Goal: Information Seeking & Learning: Learn about a topic

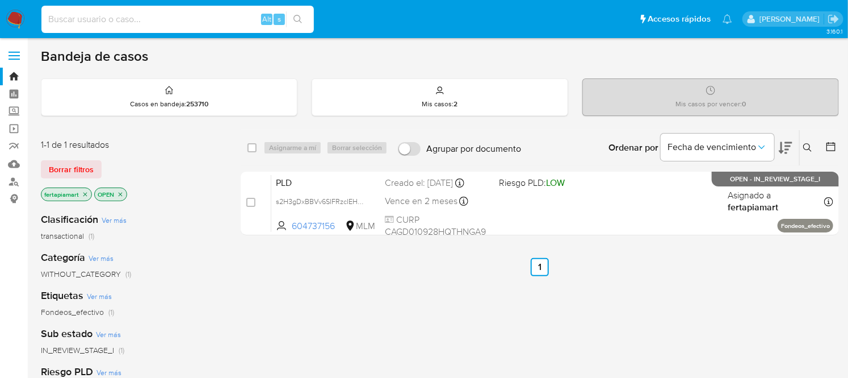
click at [161, 14] on input at bounding box center [177, 19] width 272 height 15
click at [15, 20] on img at bounding box center [15, 19] width 19 height 19
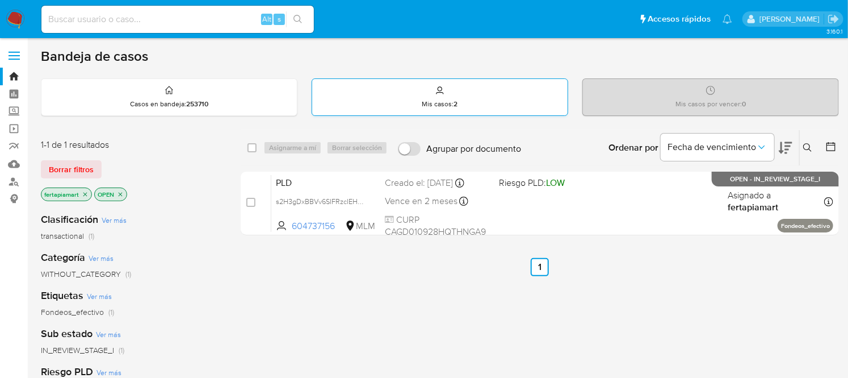
click at [437, 99] on p "Mis casos : 2" at bounding box center [440, 103] width 36 height 9
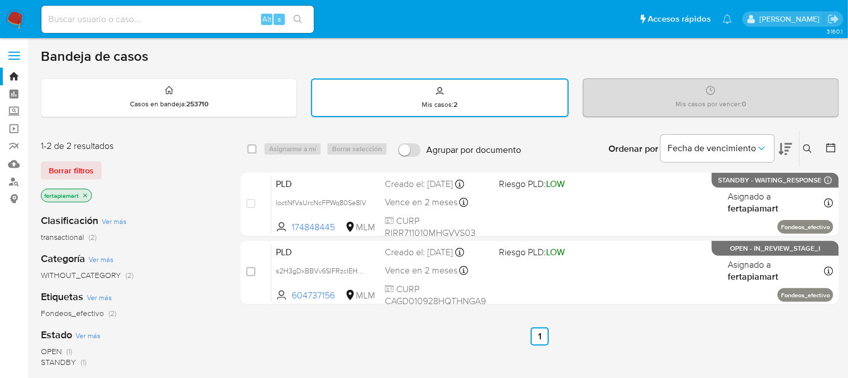
click at [177, 7] on div "Alt s" at bounding box center [177, 19] width 272 height 27
click at [121, 13] on input at bounding box center [177, 19] width 272 height 15
paste input "2353518542"
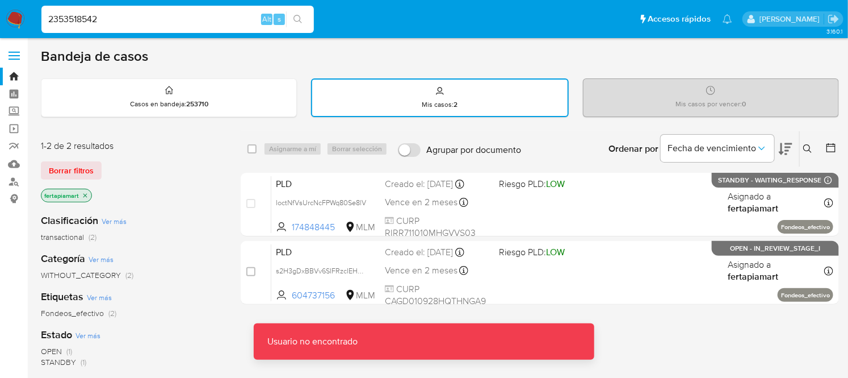
click at [121, 13] on input "2353518542" at bounding box center [177, 19] width 272 height 15
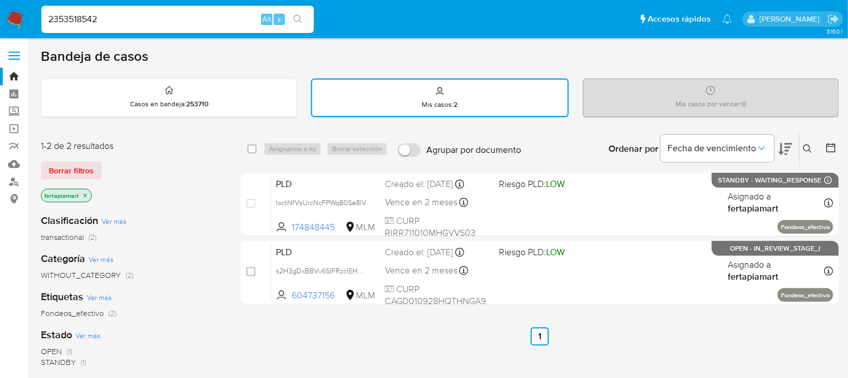
type input "2353518542"
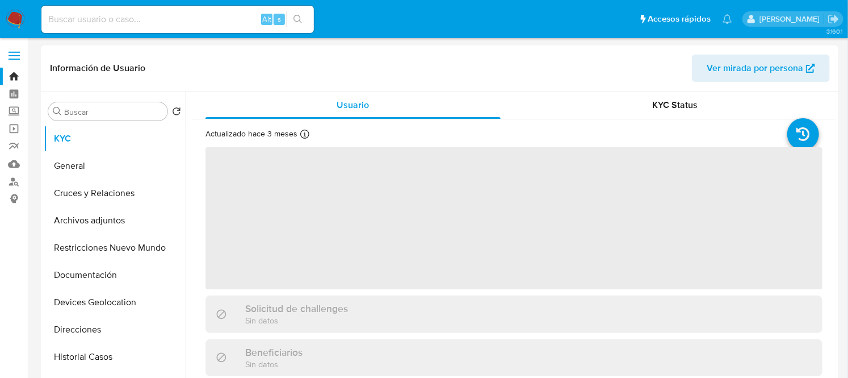
select select "10"
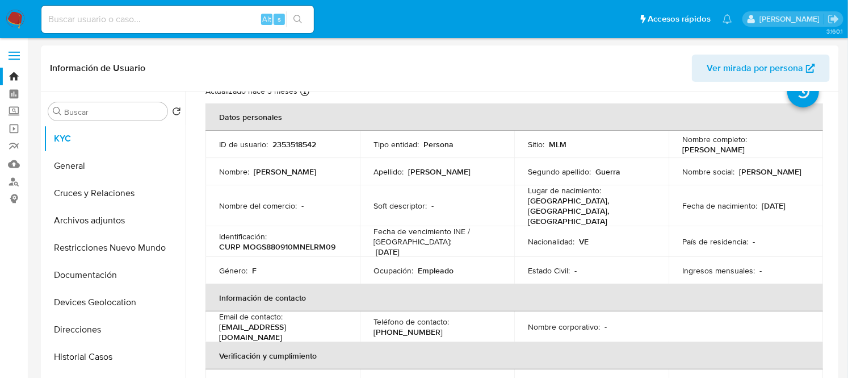
scroll to position [44, 0]
drag, startPoint x: 308, startPoint y: 313, endPoint x: 215, endPoint y: 317, distance: 93.7
click at [215, 317] on td "Email de contacto : [EMAIL_ADDRESS][DOMAIN_NAME]" at bounding box center [282, 324] width 154 height 31
drag, startPoint x: 311, startPoint y: 316, endPoint x: 267, endPoint y: 314, distance: 44.3
click at [267, 314] on div "Email de contacto : [EMAIL_ADDRESS][DOMAIN_NAME]" at bounding box center [282, 324] width 127 height 31
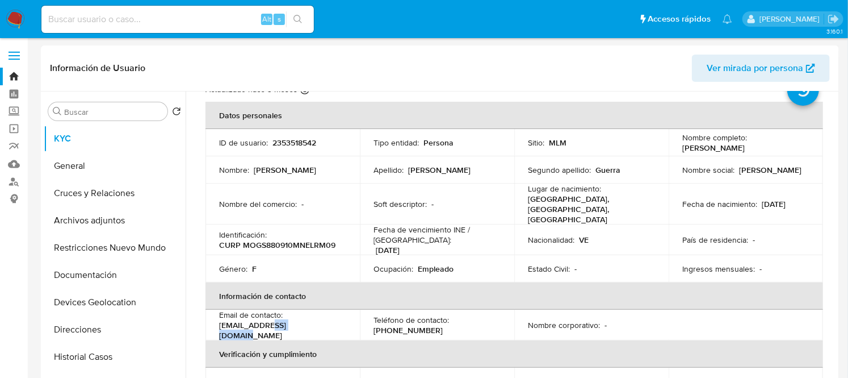
click at [267, 320] on p "[EMAIL_ADDRESS][DOMAIN_NAME]" at bounding box center [280, 330] width 123 height 20
click at [313, 318] on div "Email de contacto : [EMAIL_ADDRESS][DOMAIN_NAME]" at bounding box center [282, 324] width 127 height 31
drag, startPoint x: 309, startPoint y: 314, endPoint x: 218, endPoint y: 314, distance: 90.8
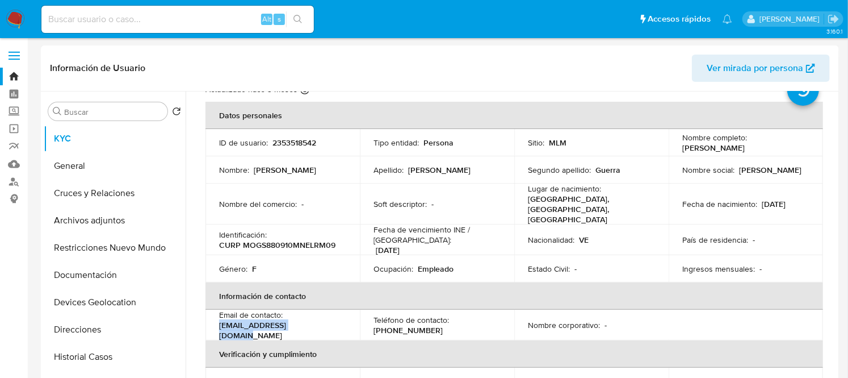
click at [218, 314] on td "Email de contacto : [EMAIL_ADDRESS][DOMAIN_NAME]" at bounding box center [282, 324] width 154 height 31
drag, startPoint x: 426, startPoint y: 317, endPoint x: 375, endPoint y: 313, distance: 51.2
click at [375, 314] on div "Teléfono de contacto : [PHONE_NUMBER]" at bounding box center [437, 324] width 127 height 20
click at [312, 240] on p "CURP MOGS880910MNELRM09" at bounding box center [277, 245] width 116 height 10
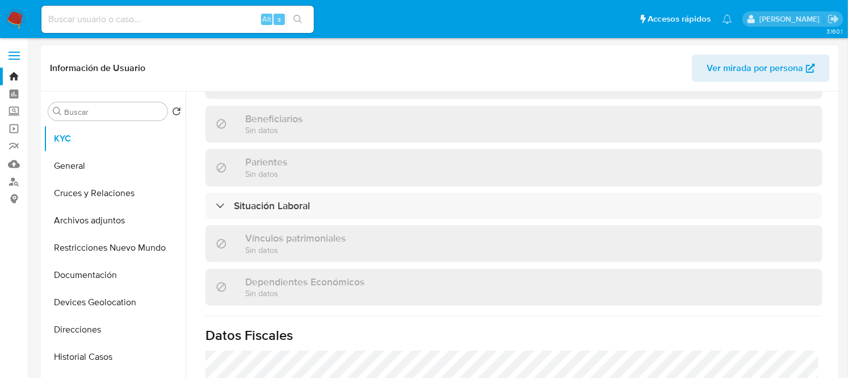
scroll to position [523, 0]
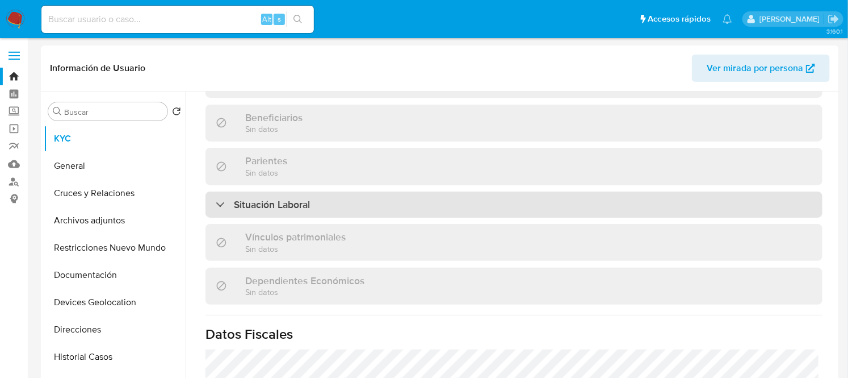
click at [237, 198] on h3 "Situación Laboral" at bounding box center [272, 204] width 76 height 12
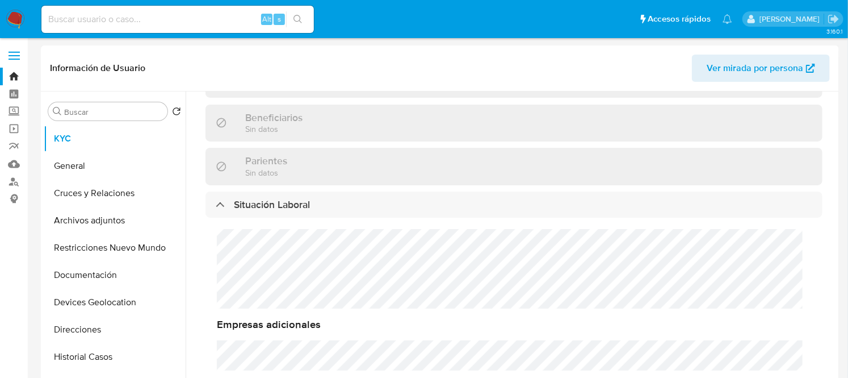
scroll to position [0, 0]
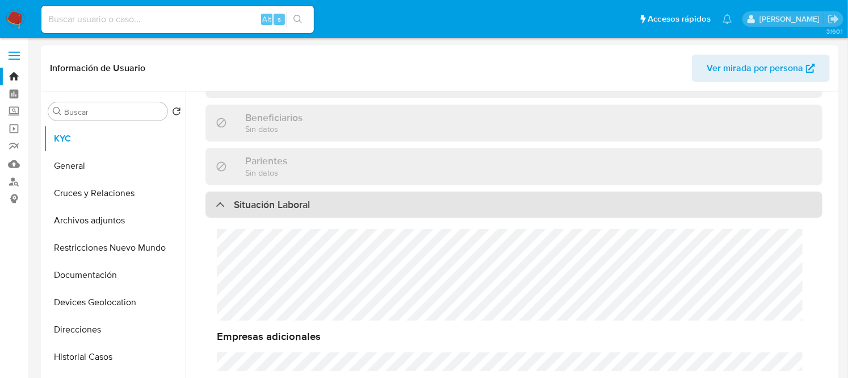
click at [248, 198] on h3 "Situación Laboral" at bounding box center [272, 204] width 76 height 12
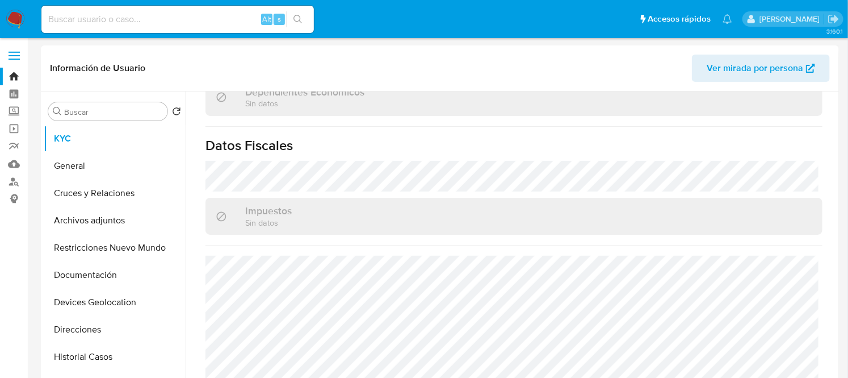
scroll to position [717, 0]
click at [200, 78] on header "Información de Usuario Ver mirada por persona" at bounding box center [440, 67] width 780 height 27
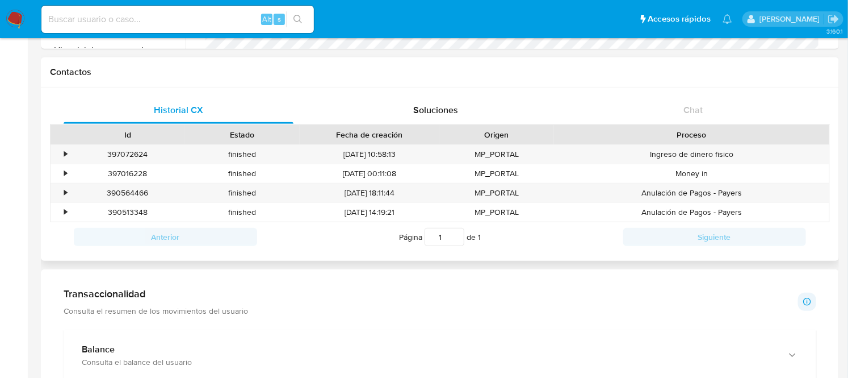
scroll to position [334, 0]
click at [108, 305] on p "Consulta el resumen de los movimientos del usuario" at bounding box center [156, 310] width 184 height 10
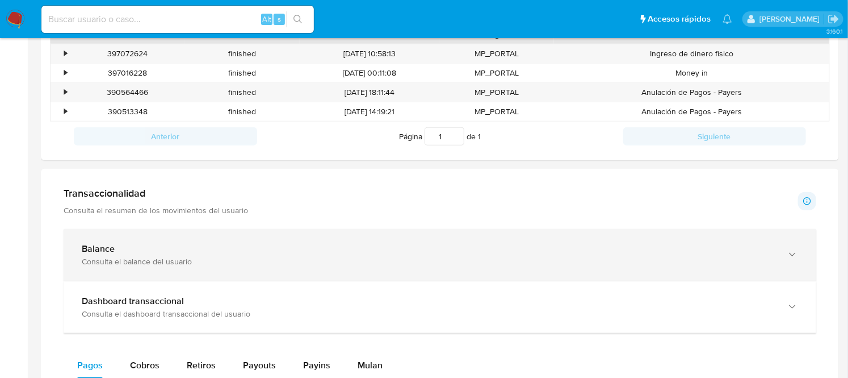
scroll to position [434, 0]
click at [101, 245] on b "Balance" at bounding box center [98, 247] width 33 height 13
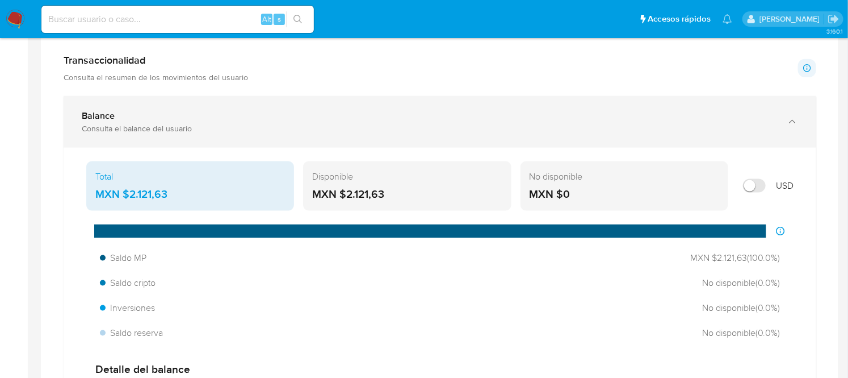
scroll to position [568, 0]
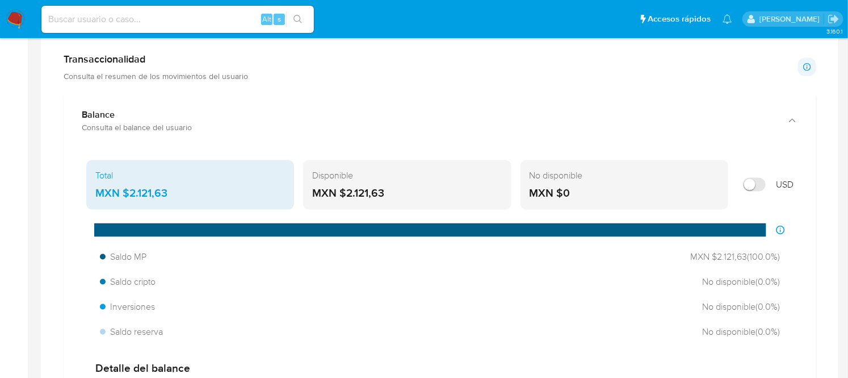
click at [39, 157] on main "3.160.1 Información de Usuario Ver mirada por persona Buscar Volver al orden po…" at bounding box center [424, 381] width 848 height 1898
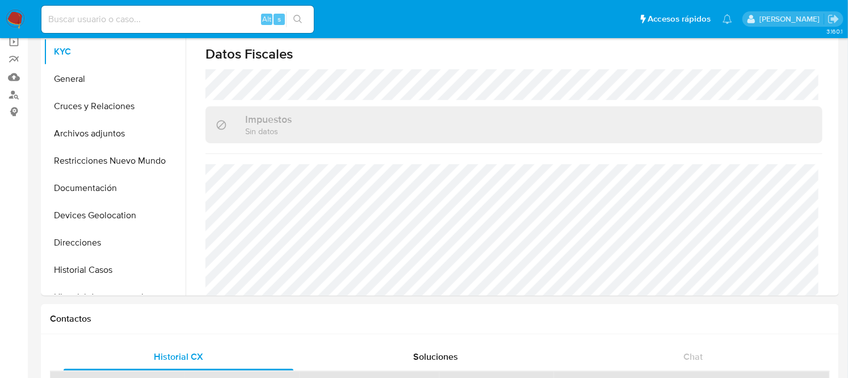
scroll to position [717, 0]
click at [78, 82] on button "General" at bounding box center [110, 78] width 133 height 27
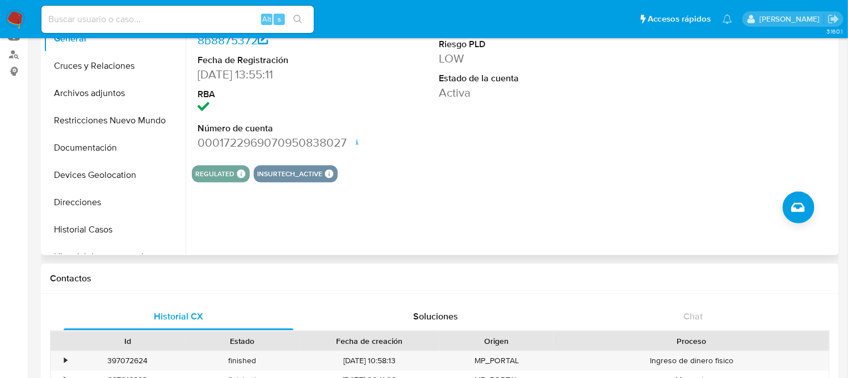
scroll to position [0, 0]
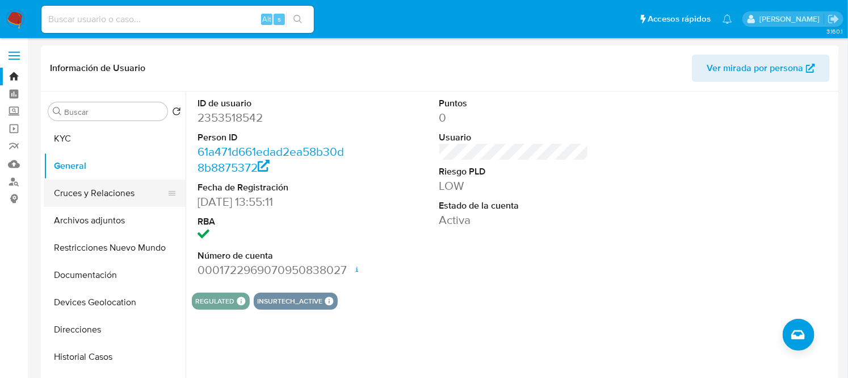
click at [97, 183] on button "Cruces y Relaciones" at bounding box center [110, 192] width 133 height 27
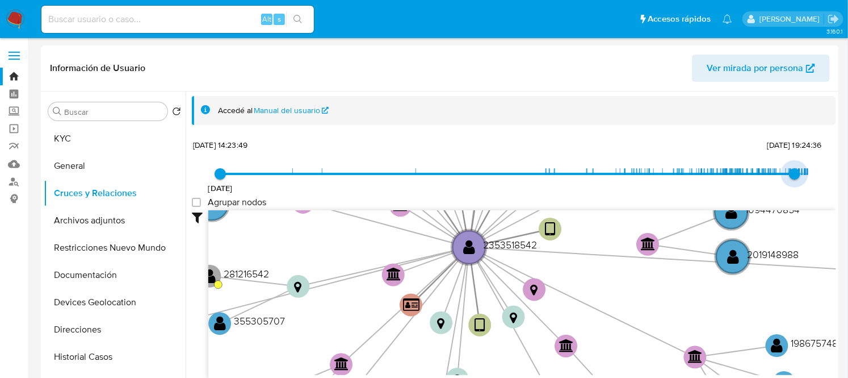
type input "1756530225000"
drag, startPoint x: 803, startPoint y: 173, endPoint x: 788, endPoint y: 172, distance: 15.4
click at [788, 172] on span "[DATE] 23:03:45" at bounding box center [791, 173] width 11 height 11
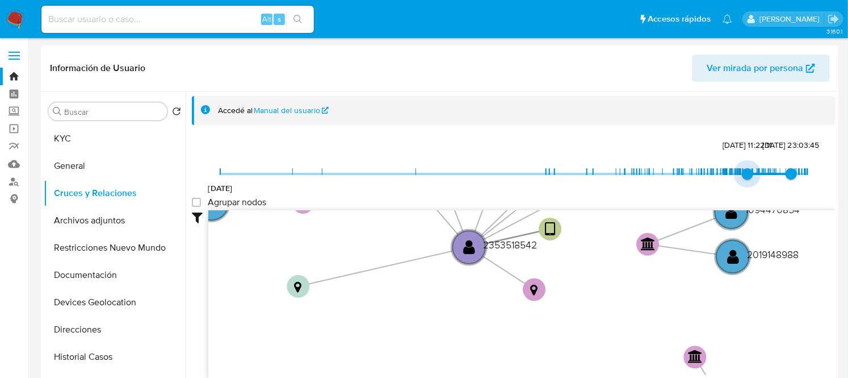
type input "1751577555000"
drag, startPoint x: 213, startPoint y: 168, endPoint x: 746, endPoint y: 171, distance: 532.5
click at [746, 171] on span "[DATE] 15:19:15" at bounding box center [751, 173] width 11 height 11
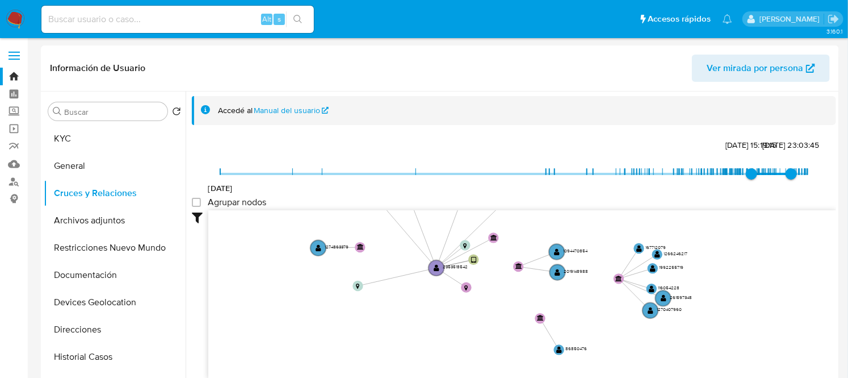
drag, startPoint x: 582, startPoint y: 266, endPoint x: 483, endPoint y: 276, distance: 99.9
click at [483, 276] on icon "device-68b285e72e632b00fee2c3d2  user-2353518542  2353518542 device-6849fcdae…" at bounding box center [522, 292] width 628 height 165
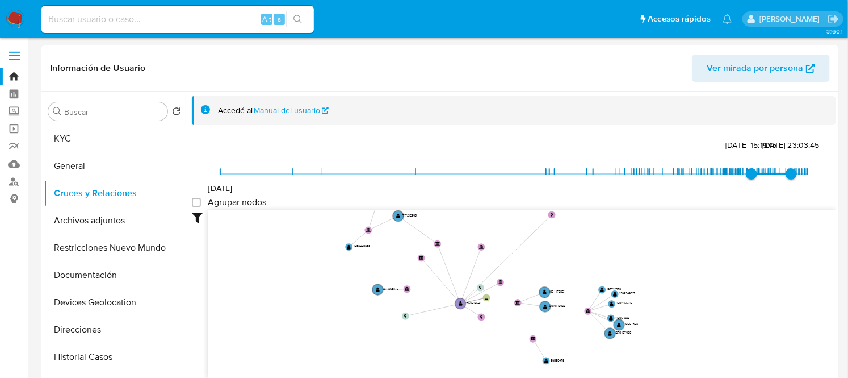
drag, startPoint x: 483, startPoint y: 276, endPoint x: 496, endPoint y: 319, distance: 45.2
click at [496, 319] on icon "device-68b285e72e632b00fee2c3d2  user-2353518542  2353518542 device-6849fcdae…" at bounding box center [522, 292] width 628 height 165
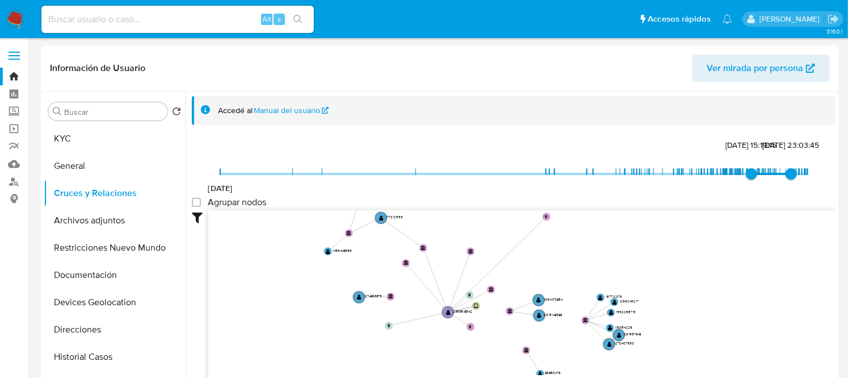
drag, startPoint x: 496, startPoint y: 319, endPoint x: 487, endPoint y: 318, distance: 9.2
click at [487, 318] on icon "device-68b285e72e632b00fee2c3d2  user-2353518542  2353518542 device-6849fcdae…" at bounding box center [522, 292] width 628 height 165
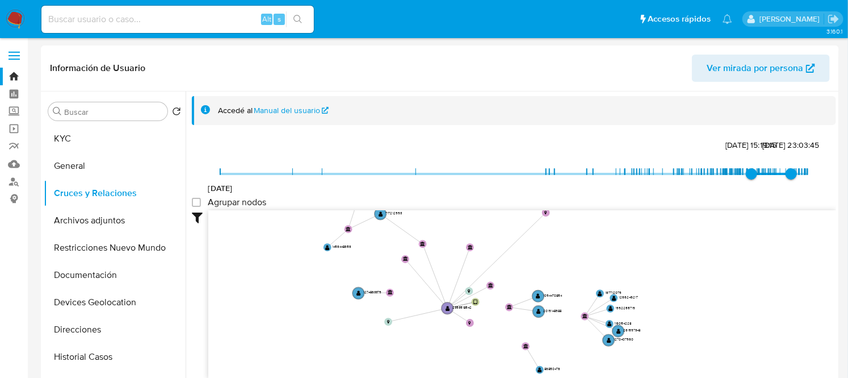
click at [486, 315] on icon "device-68b285e72e632b00fee2c3d2  user-2353518542  2353518542 device-6849fcdae…" at bounding box center [522, 292] width 628 height 165
click at [112, 212] on button "Archivos adjuntos" at bounding box center [110, 220] width 133 height 27
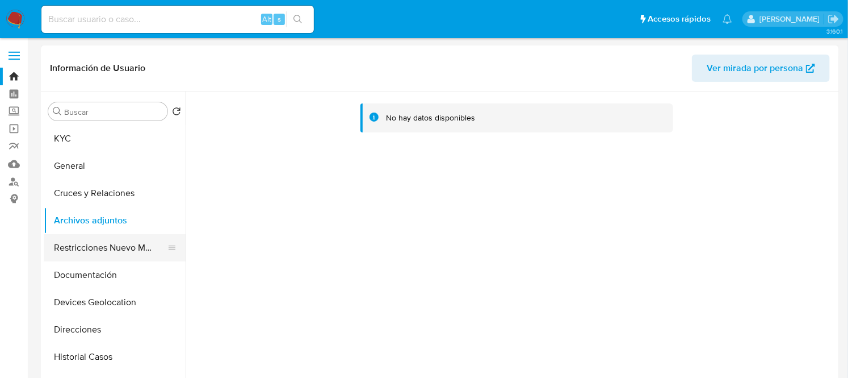
click at [112, 250] on button "Restricciones Nuevo Mundo" at bounding box center [110, 247] width 133 height 27
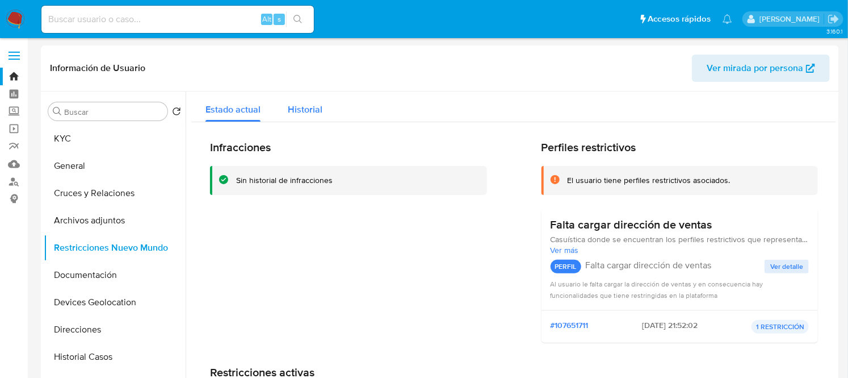
click at [299, 105] on span "Historial" at bounding box center [305, 109] width 35 height 13
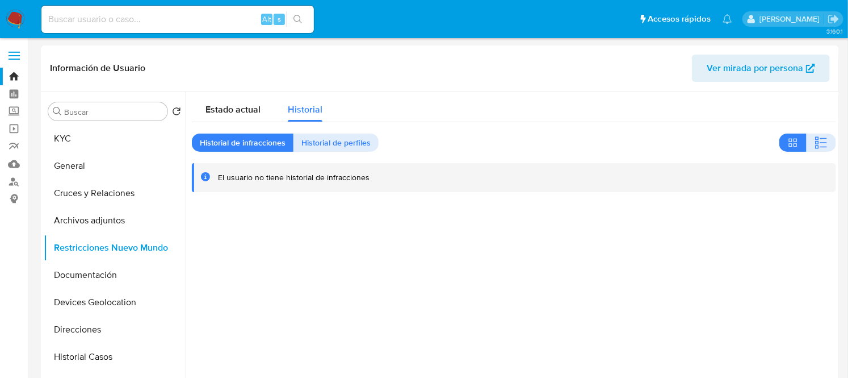
click at [325, 129] on div "Estado actual Historial Historial de infracciones Historial de perfiles El usua…" at bounding box center [514, 141] width 644 height 100
click at [325, 135] on span "Historial de perfiles" at bounding box center [335, 143] width 69 height 16
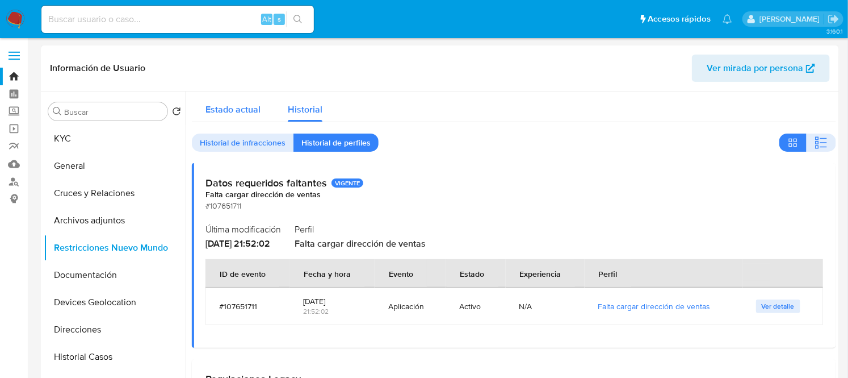
click at [228, 105] on span "Estado actual" at bounding box center [232, 109] width 55 height 13
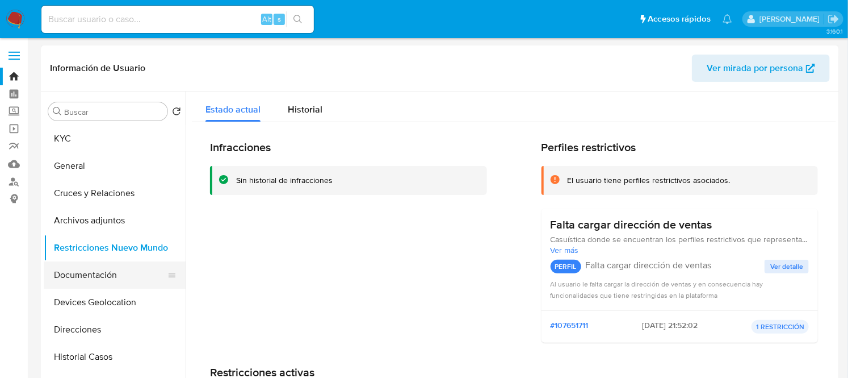
click at [94, 267] on button "Documentación" at bounding box center [110, 274] width 133 height 27
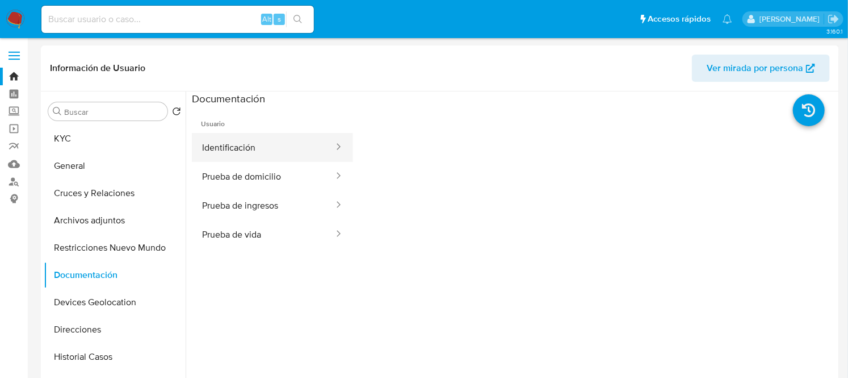
click at [252, 141] on button "Identificación" at bounding box center [263, 147] width 143 height 29
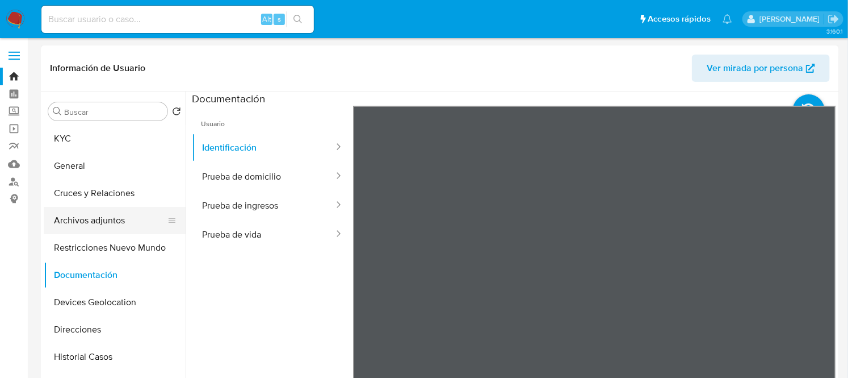
click at [98, 207] on button "Archivos adjuntos" at bounding box center [110, 220] width 133 height 27
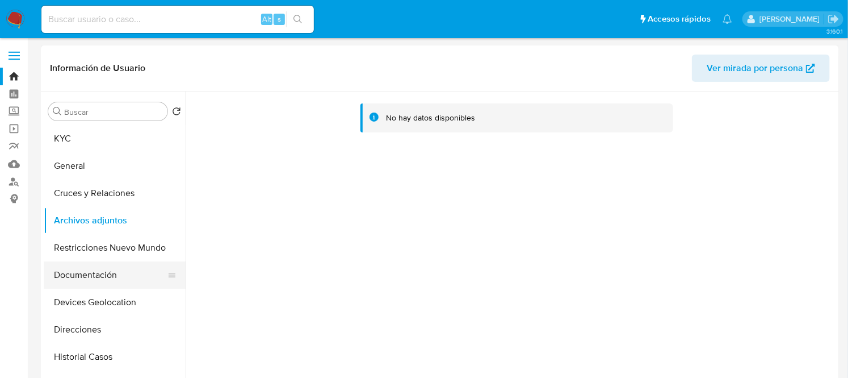
click at [94, 278] on button "Documentación" at bounding box center [110, 274] width 133 height 27
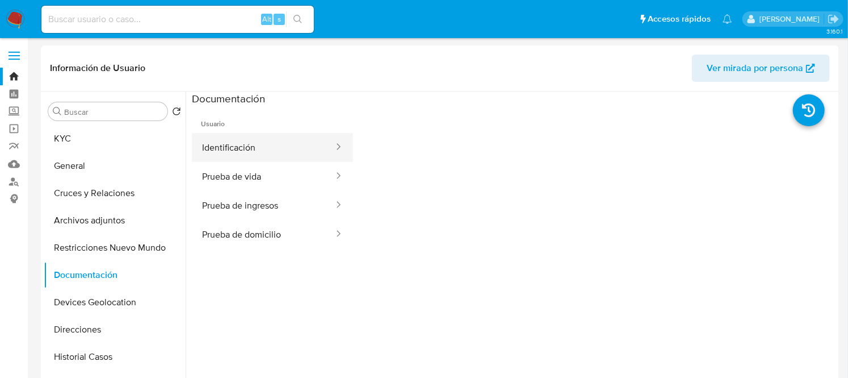
click at [279, 146] on button "Identificación" at bounding box center [263, 147] width 143 height 29
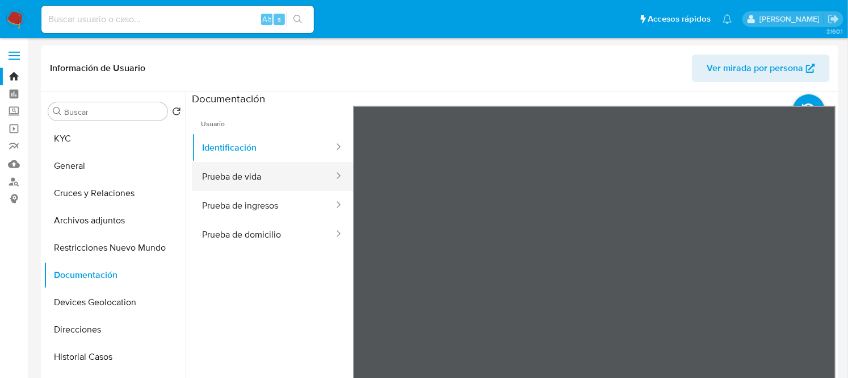
click at [259, 171] on button "Prueba de vida" at bounding box center [263, 176] width 143 height 29
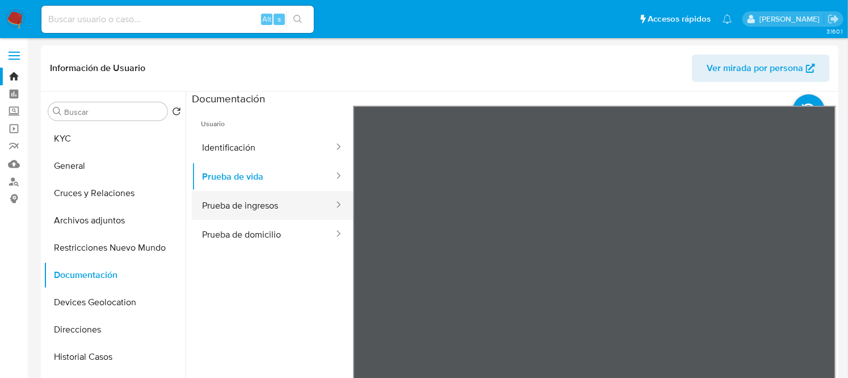
click at [283, 204] on button "Prueba de ingresos" at bounding box center [263, 205] width 143 height 29
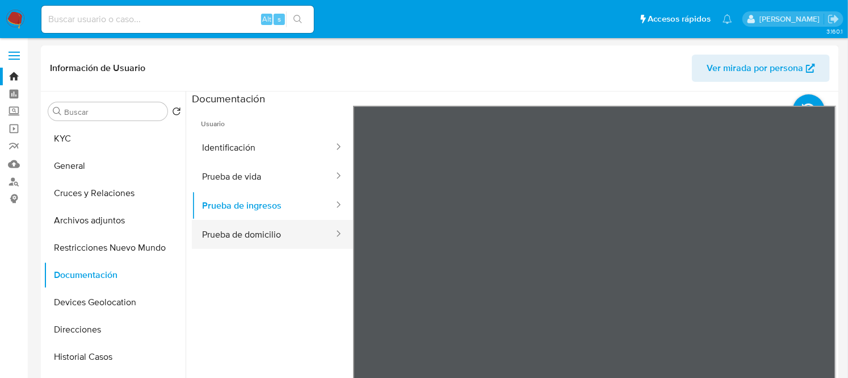
click at [259, 223] on button "Prueba de domicilio" at bounding box center [263, 234] width 143 height 29
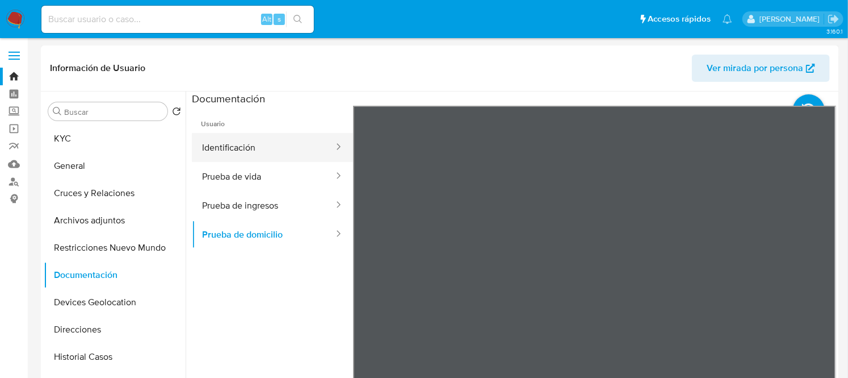
click at [208, 148] on button "Identificación" at bounding box center [263, 147] width 143 height 29
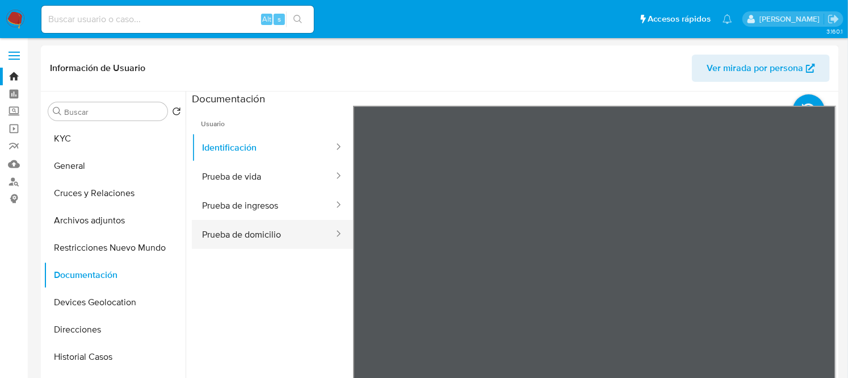
click at [245, 224] on button "Prueba de domicilio" at bounding box center [263, 234] width 143 height 29
